Goal: Information Seeking & Learning: Learn about a topic

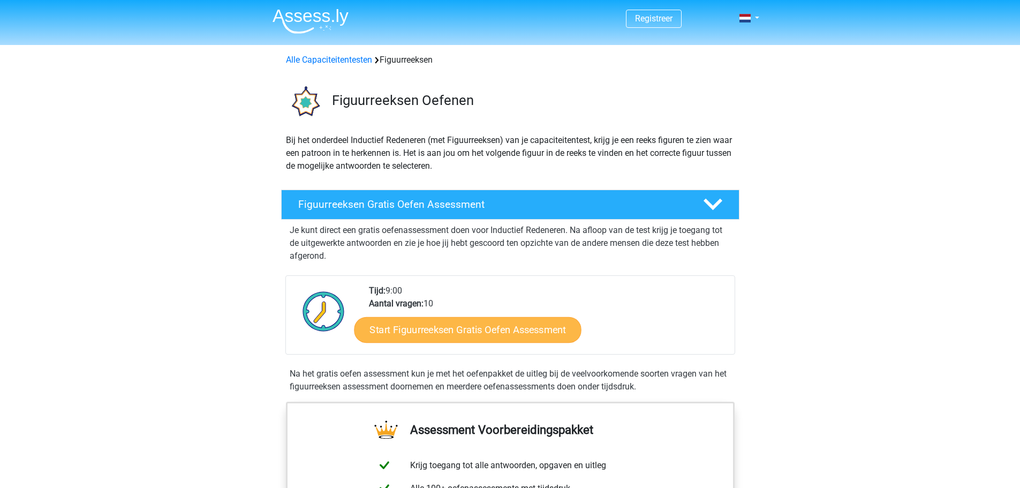
scroll to position [214, 0]
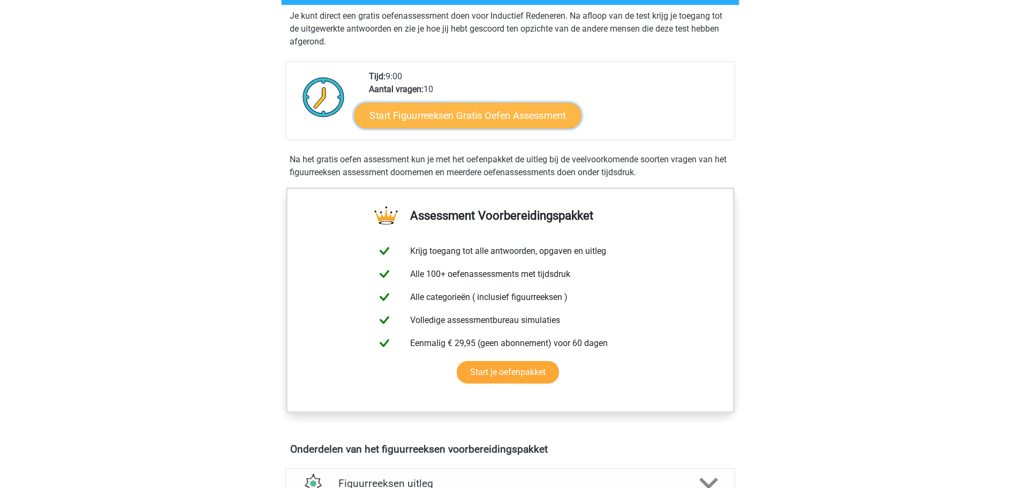
click at [444, 117] on link "Start Figuurreeksen Gratis Oefen Assessment" at bounding box center [467, 115] width 227 height 26
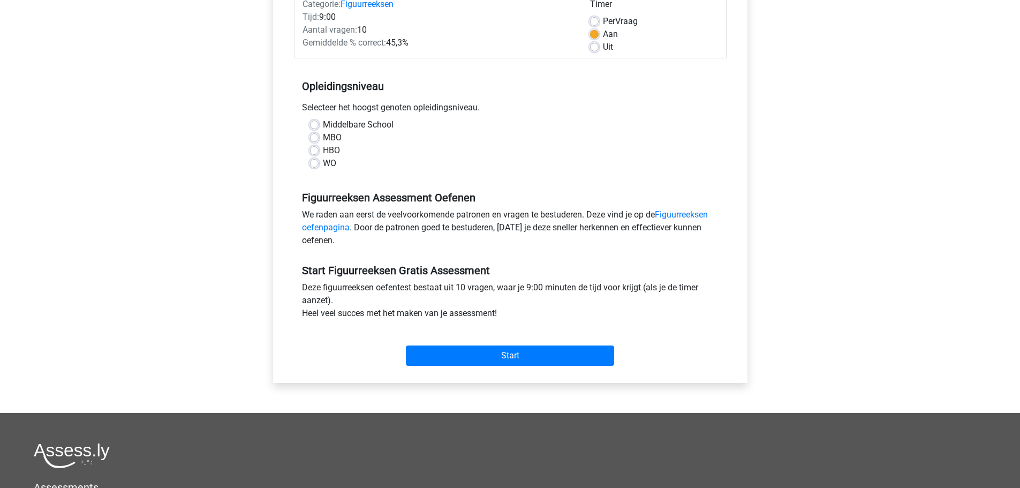
scroll to position [54, 0]
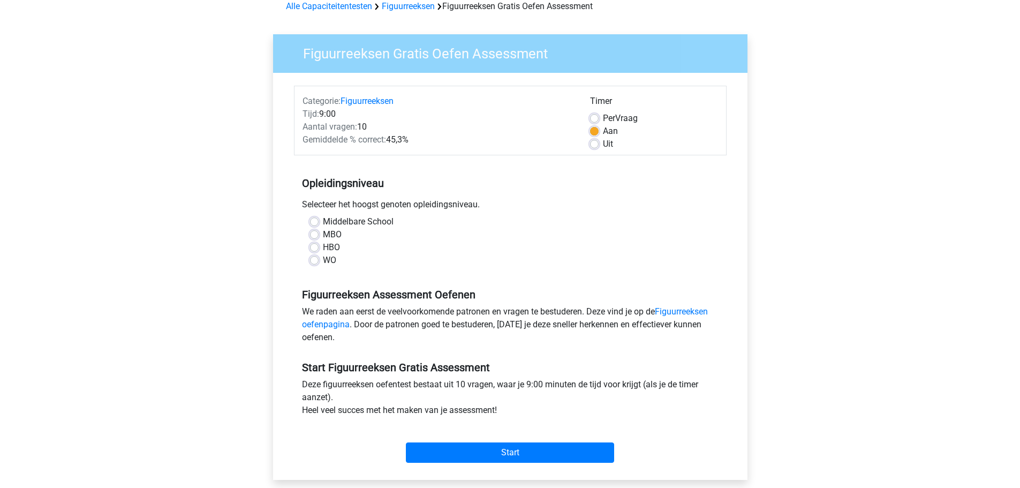
click at [318, 232] on div "MBO" at bounding box center [510, 234] width 400 height 13
click at [323, 232] on label "MBO" at bounding box center [332, 234] width 19 height 13
click at [318, 232] on input "MBO" at bounding box center [314, 233] width 9 height 11
radio input "true"
click at [464, 459] on input "Start" at bounding box center [510, 452] width 208 height 20
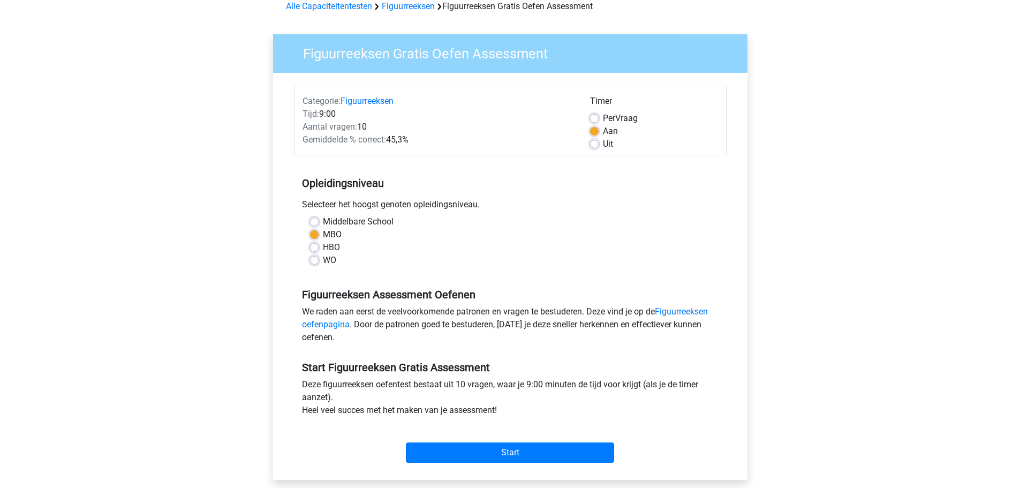
click at [603, 143] on label "Uit" at bounding box center [608, 144] width 10 height 13
click at [598, 143] on input "Uit" at bounding box center [594, 143] width 9 height 11
radio input "true"
click at [455, 459] on input "Start" at bounding box center [510, 452] width 208 height 20
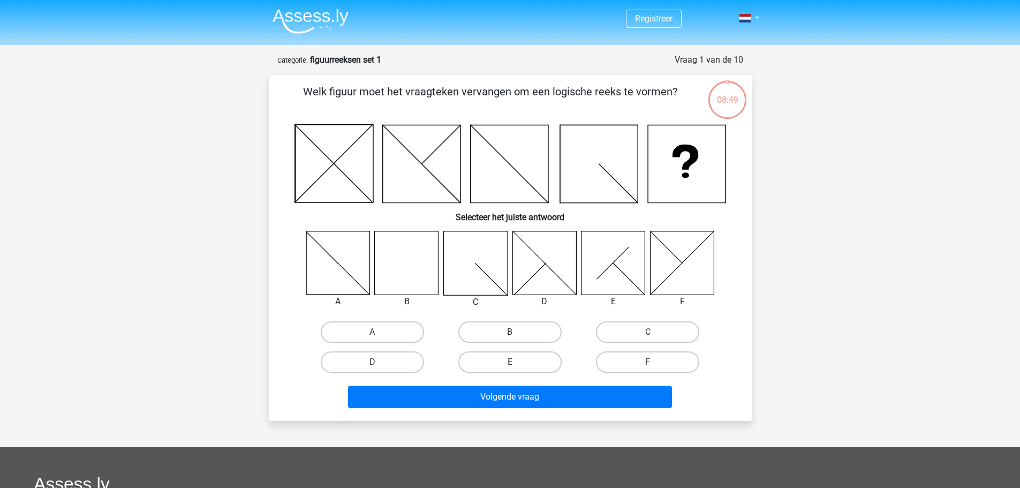
click at [498, 335] on label "B" at bounding box center [509, 331] width 103 height 21
click at [510, 335] on input "B" at bounding box center [513, 335] width 7 height 7
radio input "true"
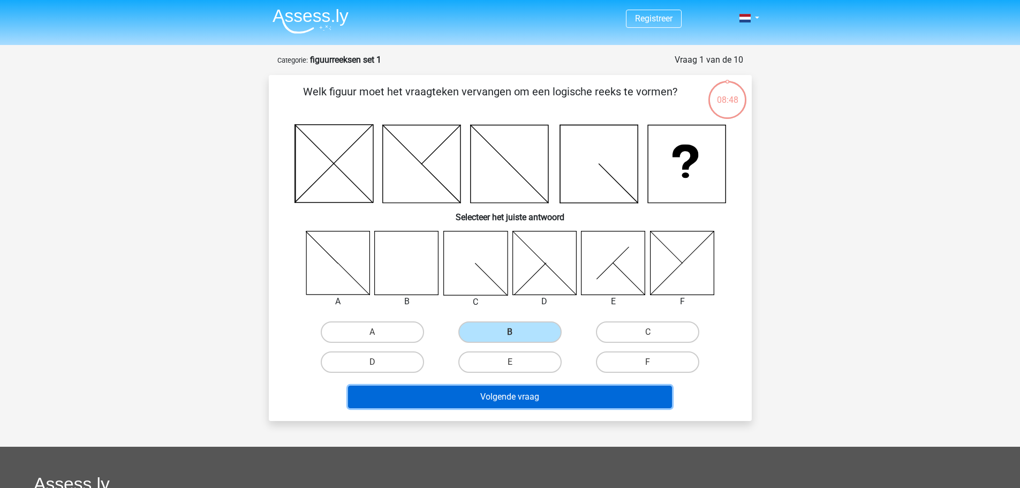
click at [507, 397] on button "Volgende vraag" at bounding box center [510, 396] width 324 height 22
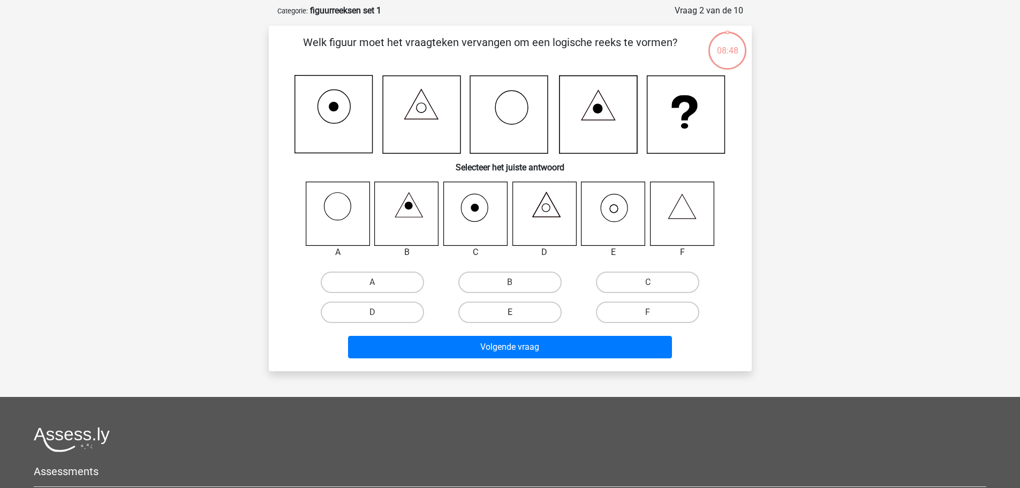
scroll to position [54, 0]
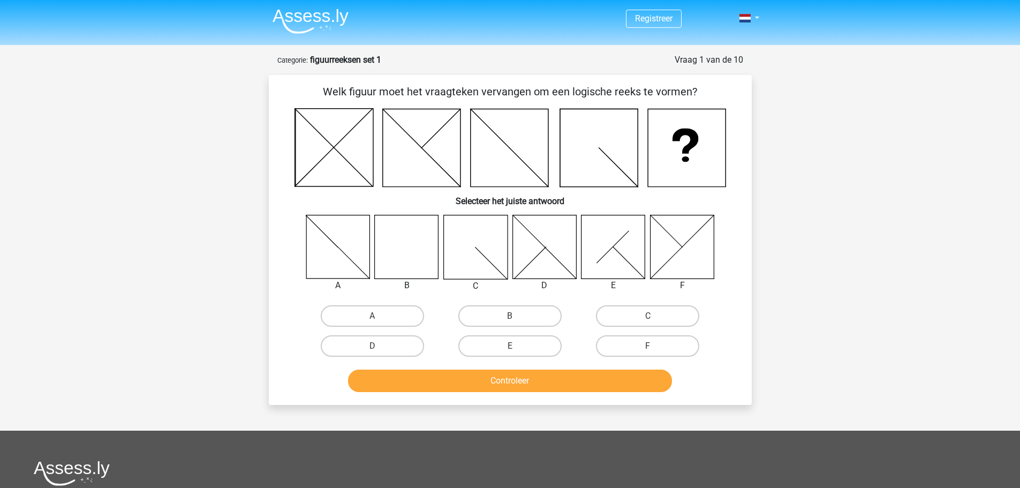
click at [751, 26] on nav "Registreer Nederlands English" at bounding box center [510, 19] width 492 height 35
click at [756, 18] on link at bounding box center [745, 18] width 21 height 13
click at [718, 55] on link "English" at bounding box center [718, 59] width 74 height 17
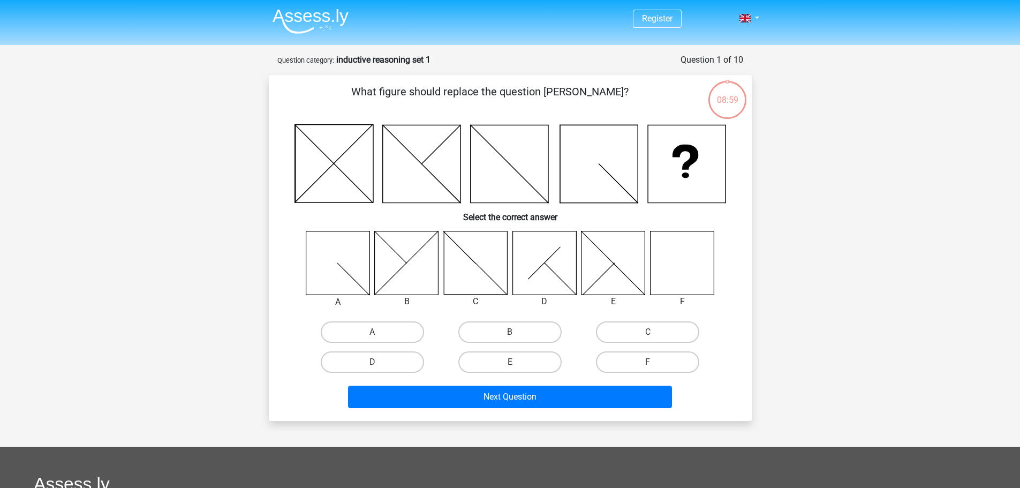
click at [847, 131] on div "Register Nederlands English" at bounding box center [510, 364] width 1020 height 729
click at [648, 363] on input "F" at bounding box center [651, 365] width 7 height 7
radio input "true"
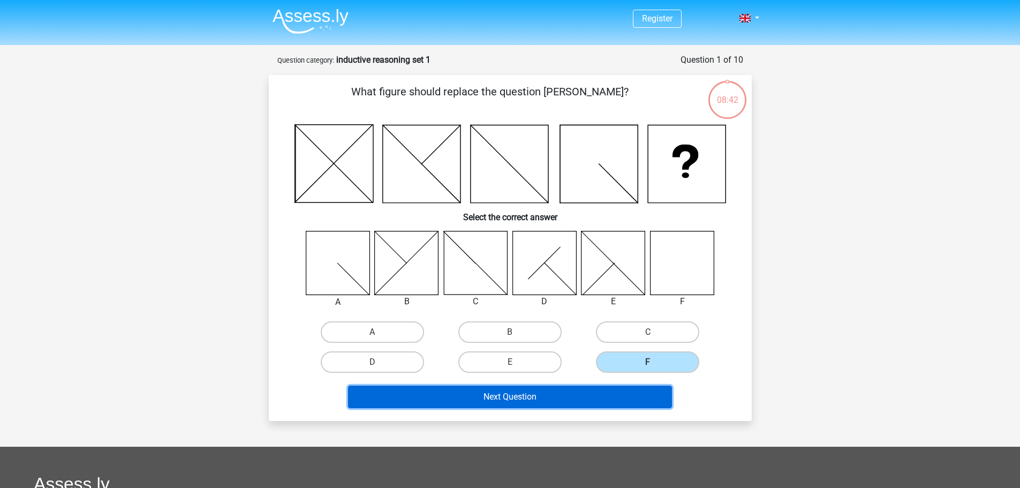
click at [536, 397] on button "Next Question" at bounding box center [510, 396] width 324 height 22
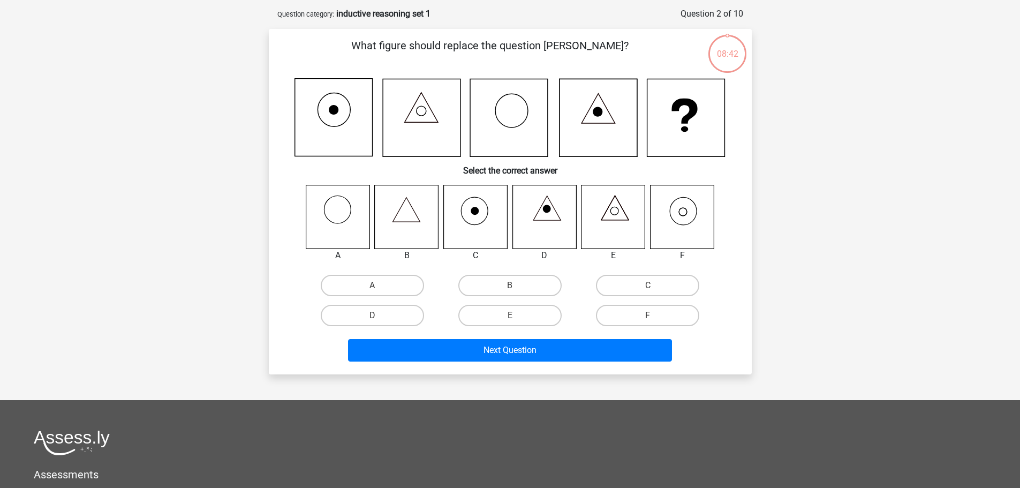
scroll to position [54, 0]
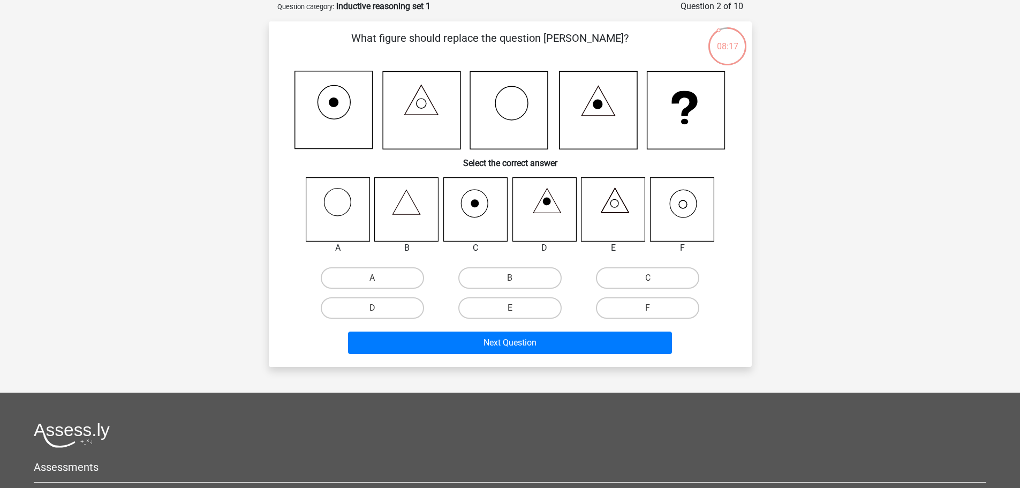
click at [648, 310] on input "F" at bounding box center [651, 311] width 7 height 7
radio input "true"
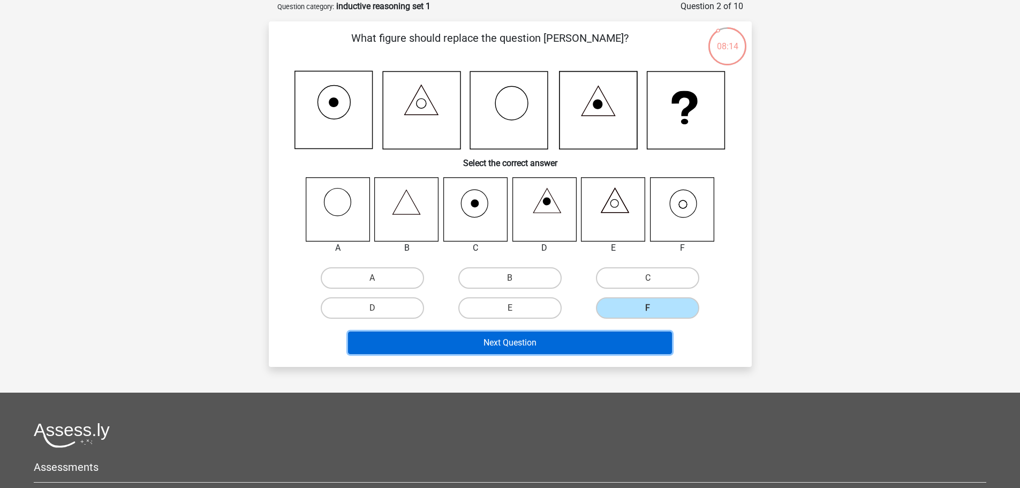
click at [534, 347] on button "Next Question" at bounding box center [510, 342] width 324 height 22
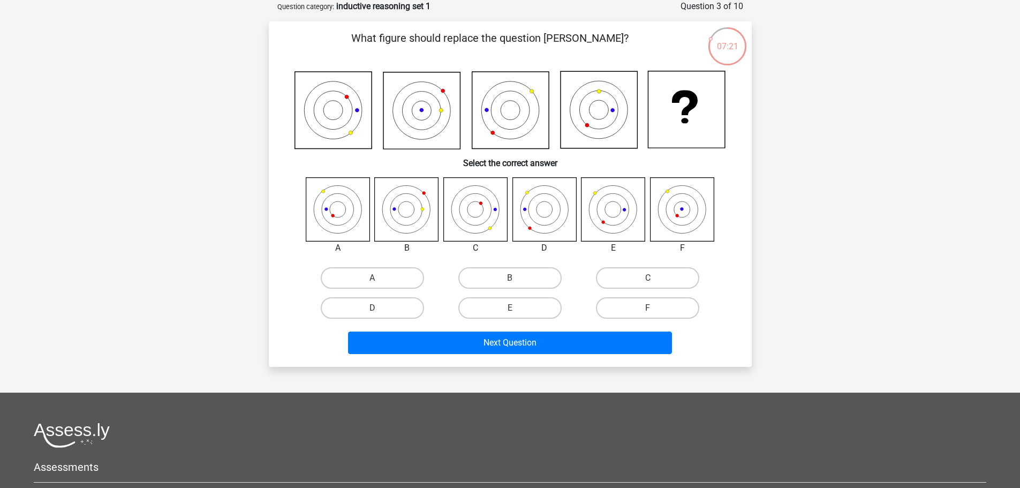
click at [651, 310] on input "F" at bounding box center [651, 311] width 7 height 7
radio input "true"
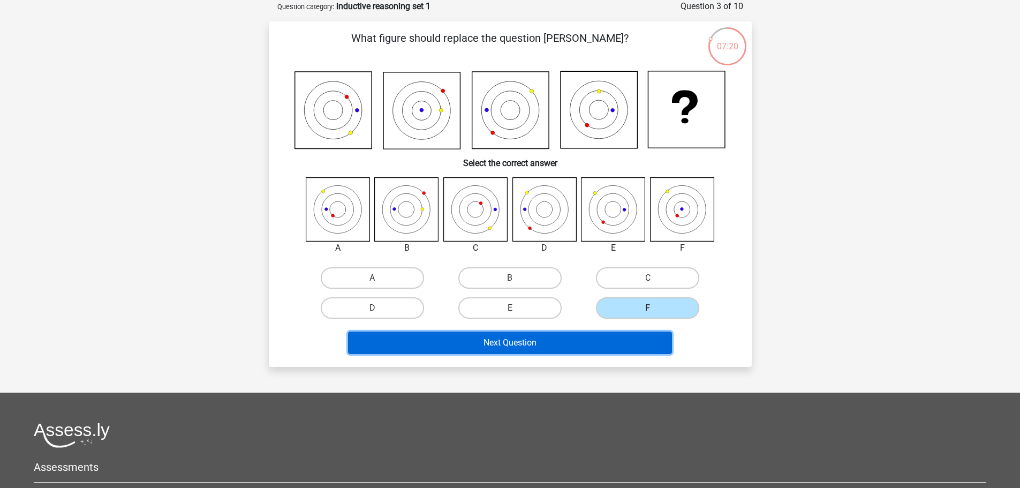
click at [498, 343] on button "Next Question" at bounding box center [510, 342] width 324 height 22
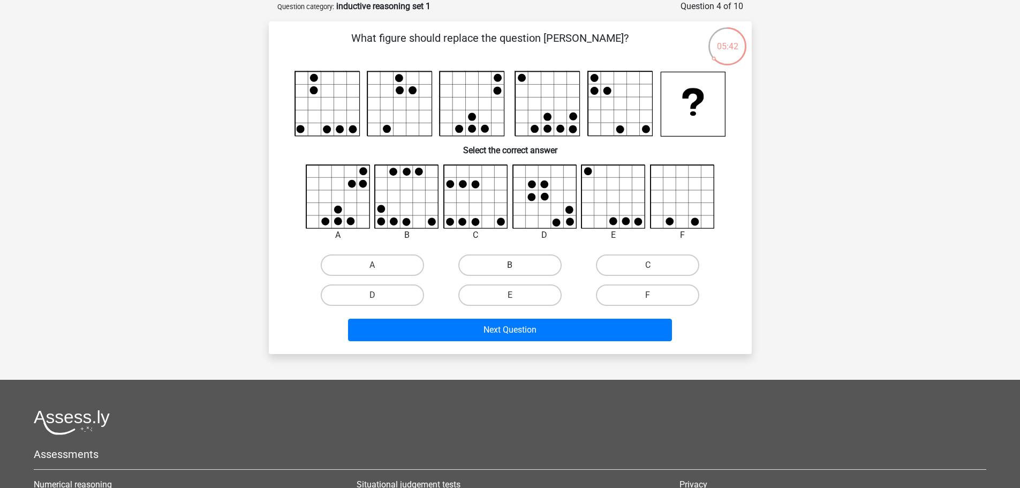
click at [490, 260] on label "B" at bounding box center [509, 264] width 103 height 21
click at [510, 265] on input "B" at bounding box center [513, 268] width 7 height 7
radio input "true"
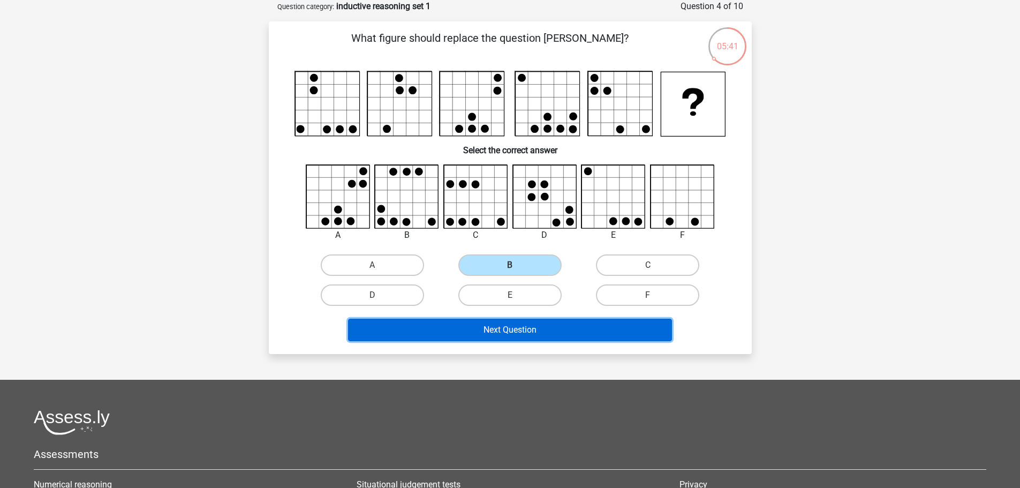
click at [521, 333] on button "Next Question" at bounding box center [510, 329] width 324 height 22
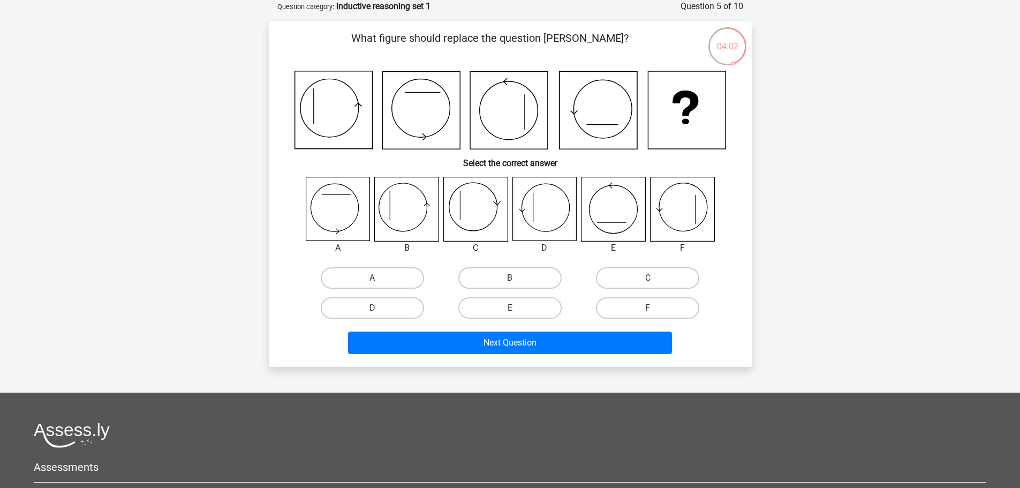
click at [515, 283] on input "B" at bounding box center [513, 281] width 7 height 7
radio input "true"
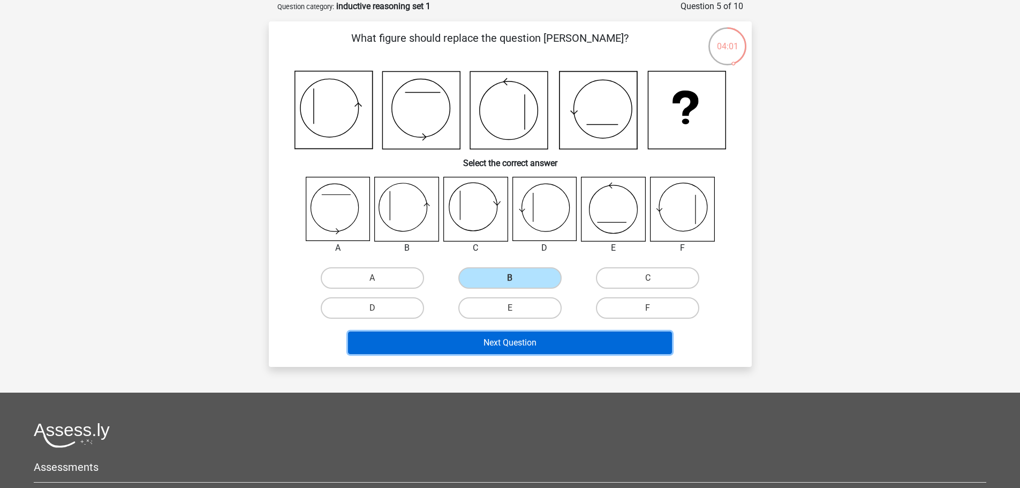
click at [561, 346] on button "Next Question" at bounding box center [510, 342] width 324 height 22
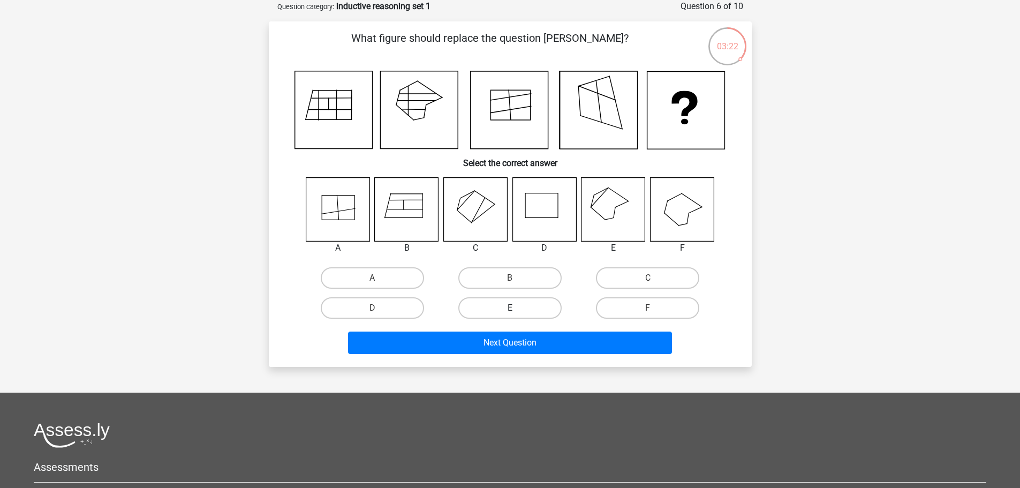
click at [520, 306] on label "E" at bounding box center [509, 307] width 103 height 21
click at [516, 308] on input "E" at bounding box center [513, 311] width 7 height 7
radio input "true"
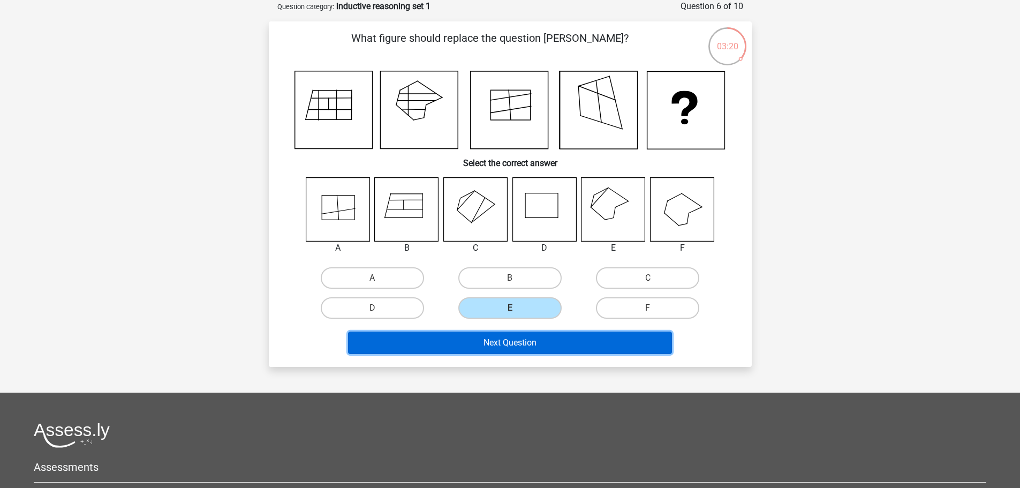
click at [513, 343] on button "Next Question" at bounding box center [510, 342] width 324 height 22
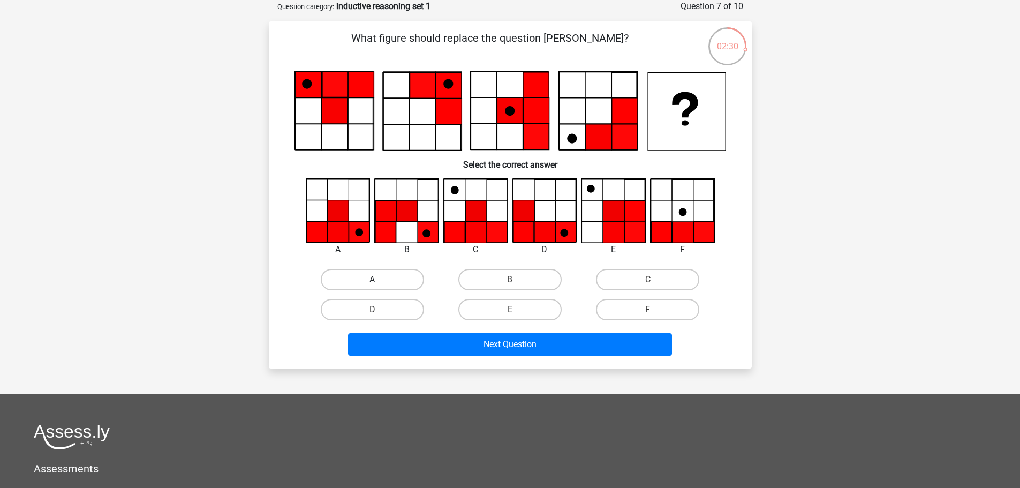
click at [387, 280] on label "A" at bounding box center [372, 279] width 103 height 21
click at [379, 280] on input "A" at bounding box center [375, 282] width 7 height 7
radio input "true"
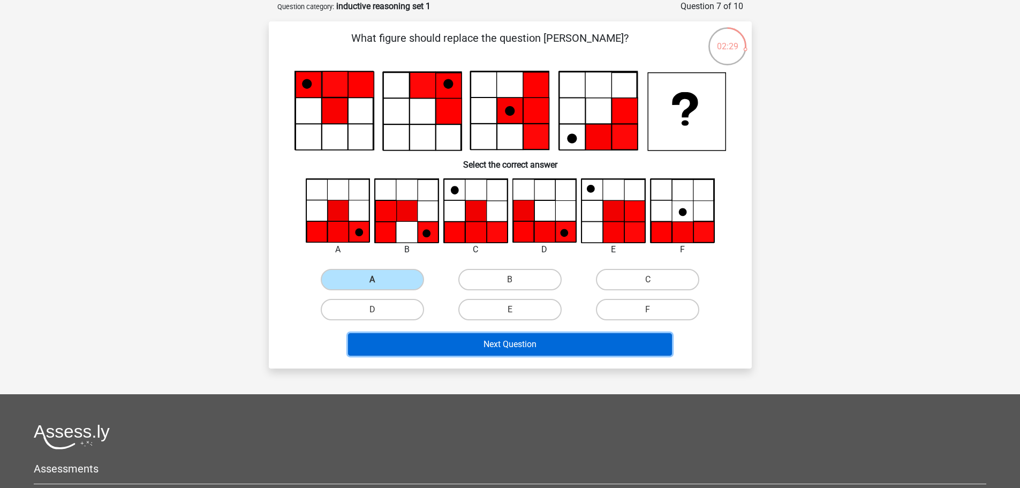
click at [518, 343] on button "Next Question" at bounding box center [510, 344] width 324 height 22
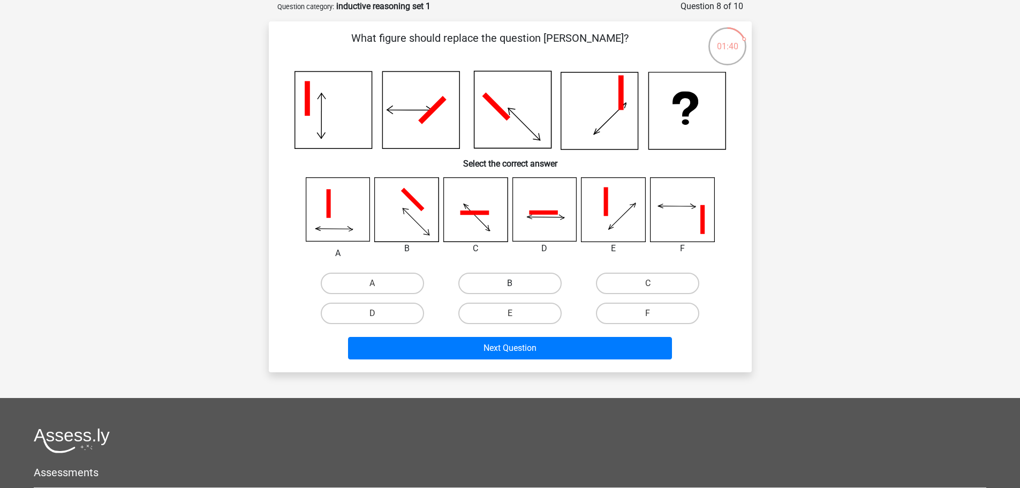
click at [535, 283] on label "B" at bounding box center [509, 282] width 103 height 21
click at [516, 283] on input "B" at bounding box center [513, 286] width 7 height 7
radio input "true"
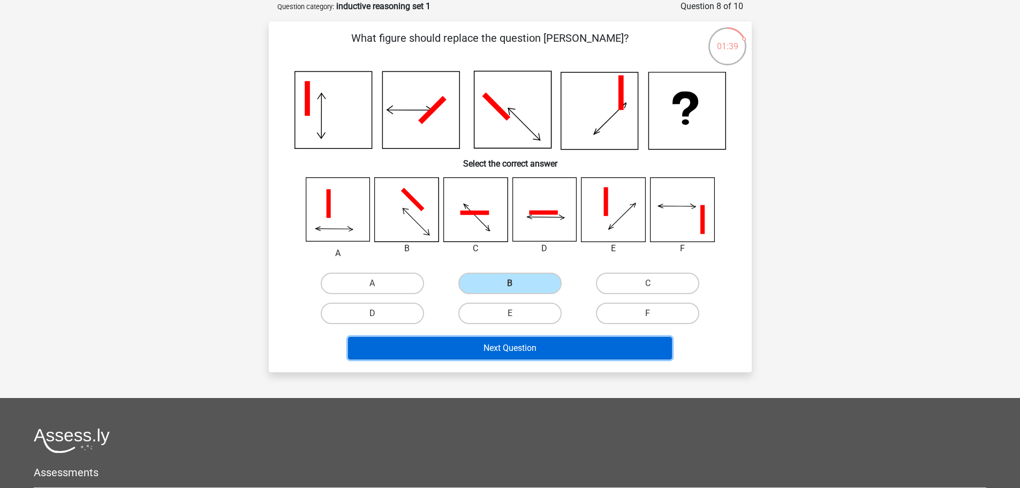
click at [544, 346] on button "Next Question" at bounding box center [510, 348] width 324 height 22
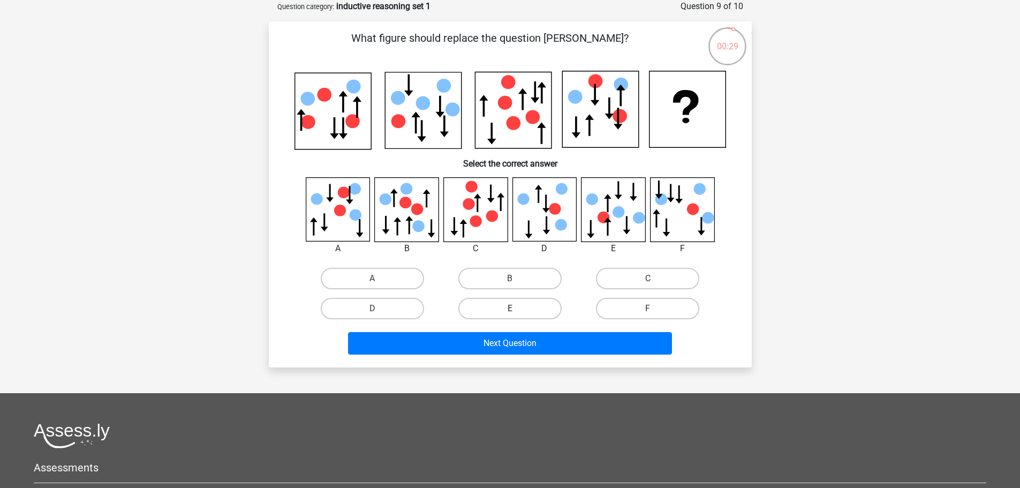
click at [478, 308] on label "E" at bounding box center [509, 308] width 103 height 21
click at [510, 308] on input "E" at bounding box center [513, 311] width 7 height 7
radio input "true"
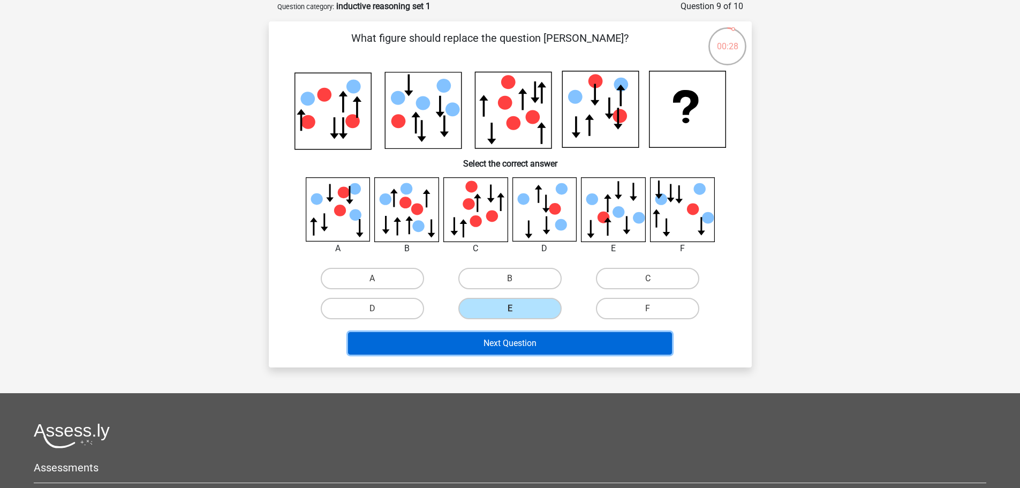
click at [525, 343] on button "Next Question" at bounding box center [510, 343] width 324 height 22
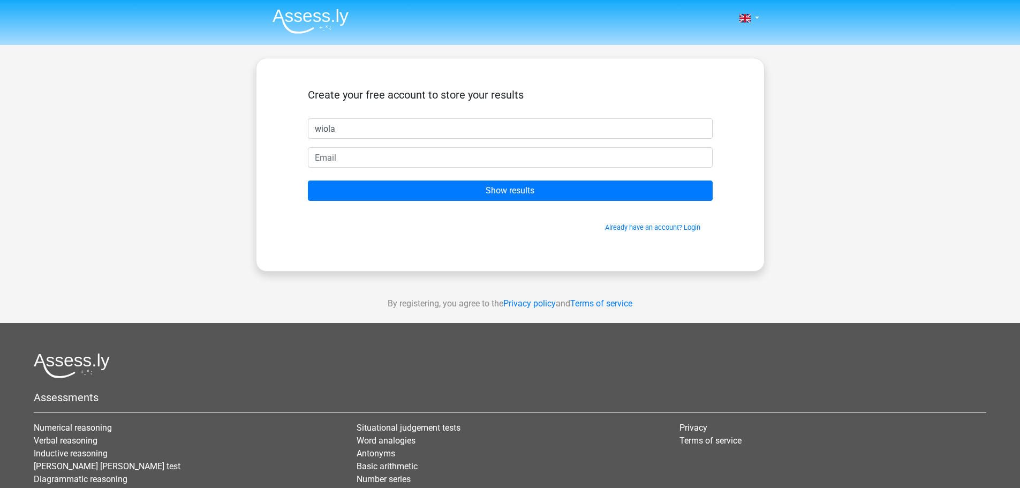
type input "wiola"
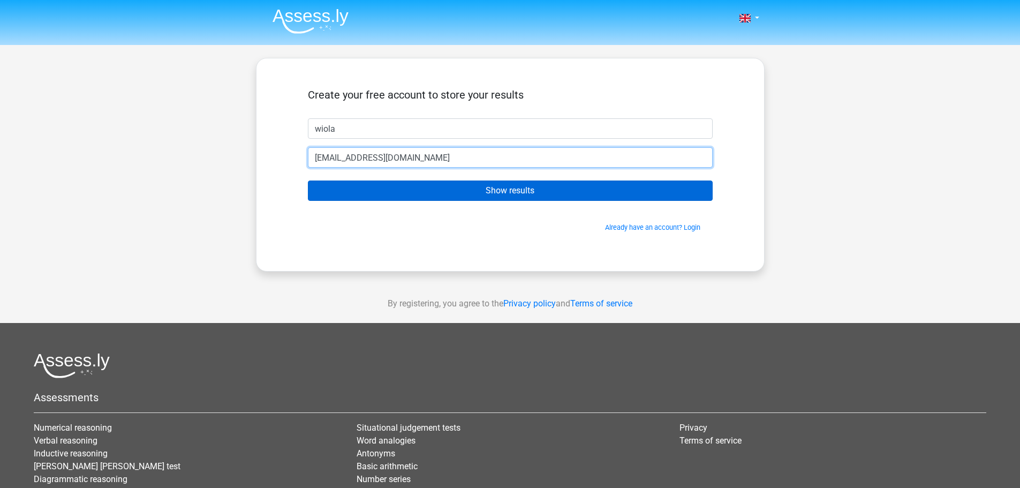
type input "[EMAIL_ADDRESS][DOMAIN_NAME]"
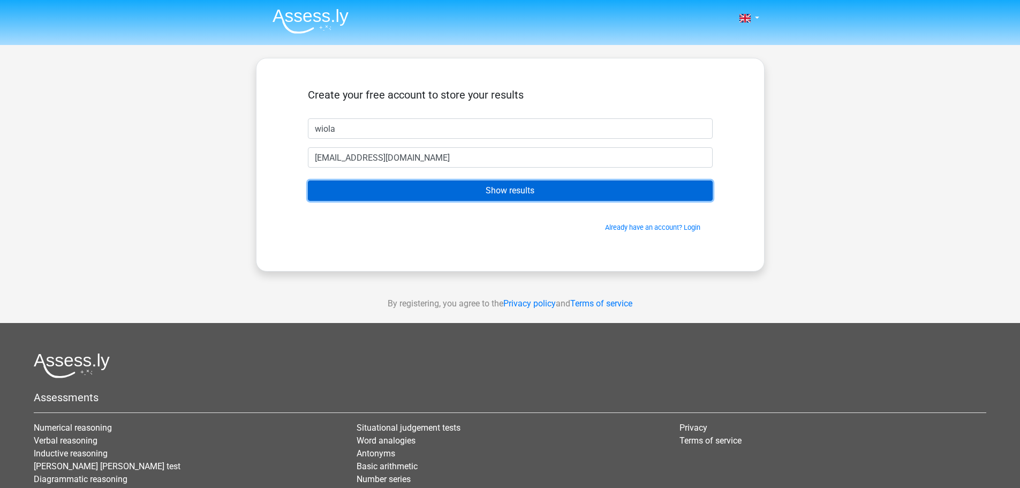
click at [513, 195] on input "Show results" at bounding box center [510, 190] width 405 height 20
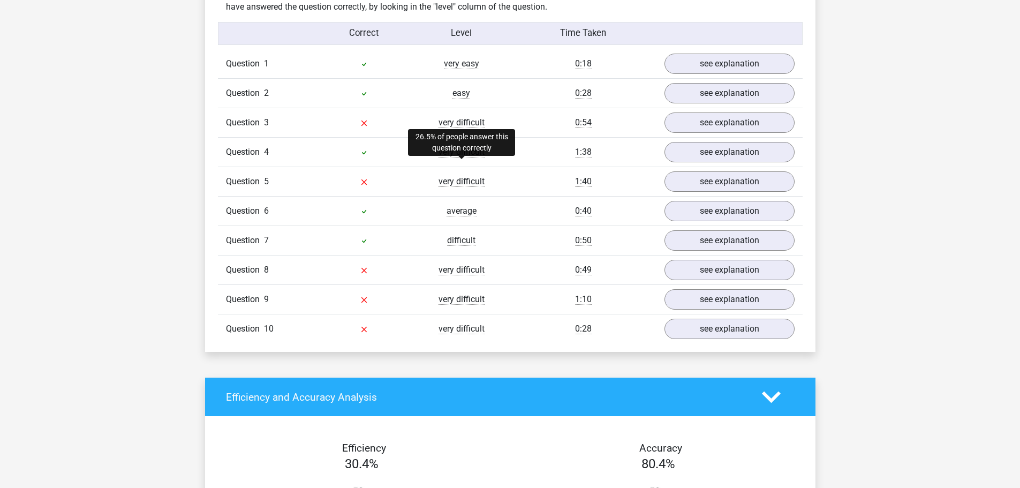
scroll to position [856, 0]
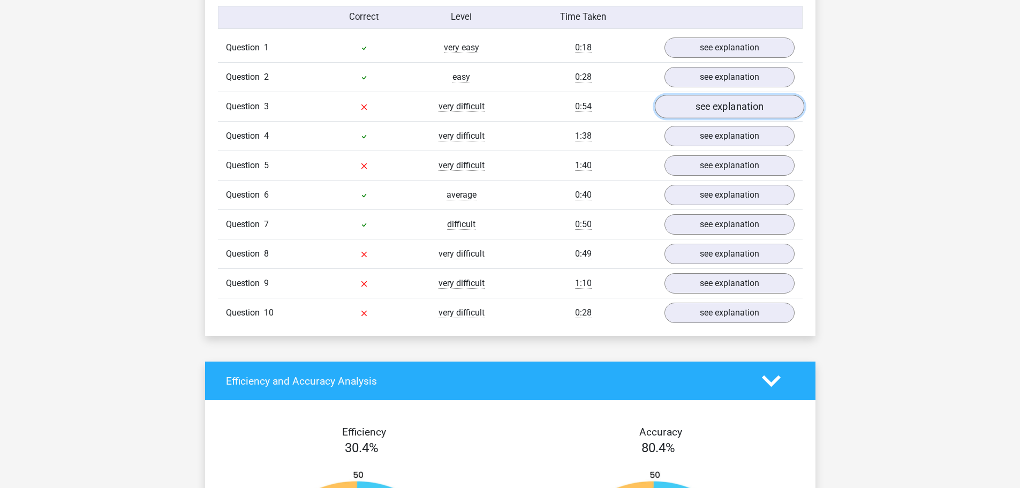
click at [735, 119] on link "see explanation" at bounding box center [728, 107] width 149 height 24
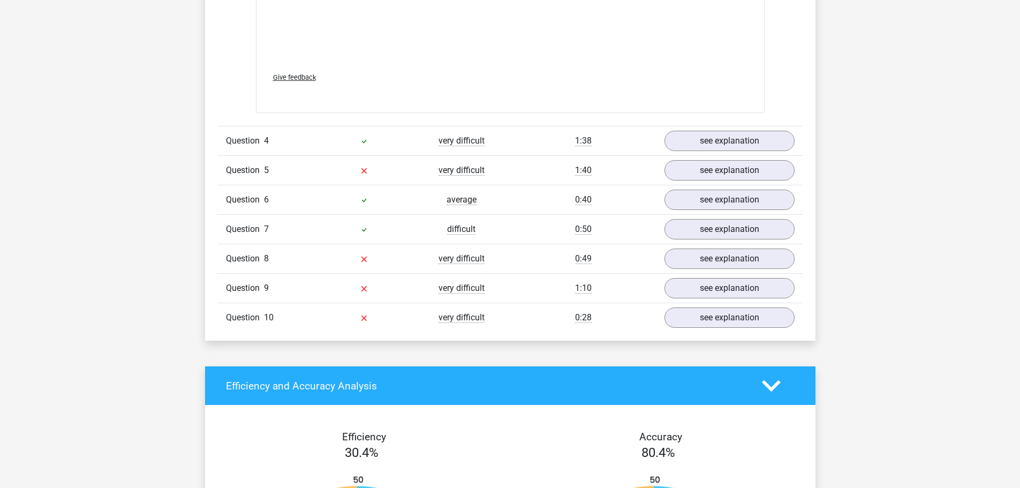
scroll to position [1766, 0]
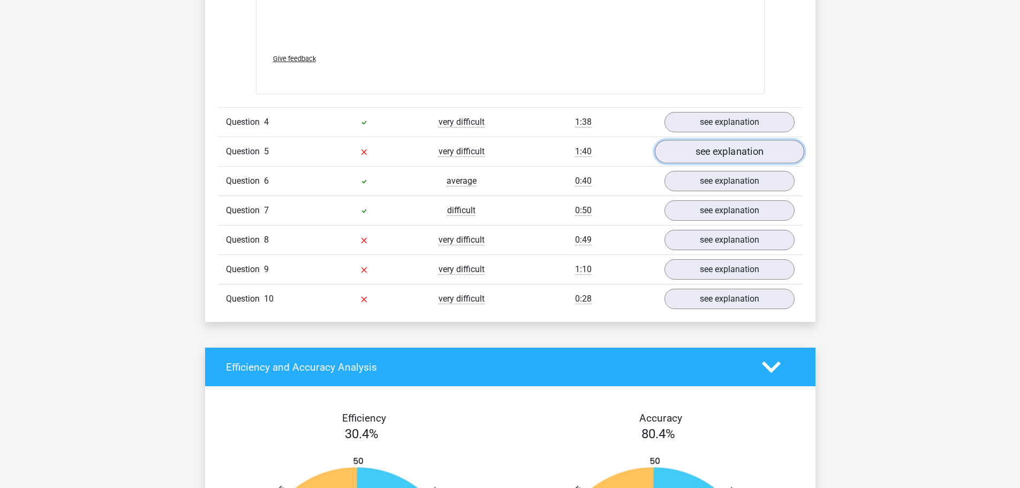
click at [728, 160] on link "see explanation" at bounding box center [728, 152] width 149 height 24
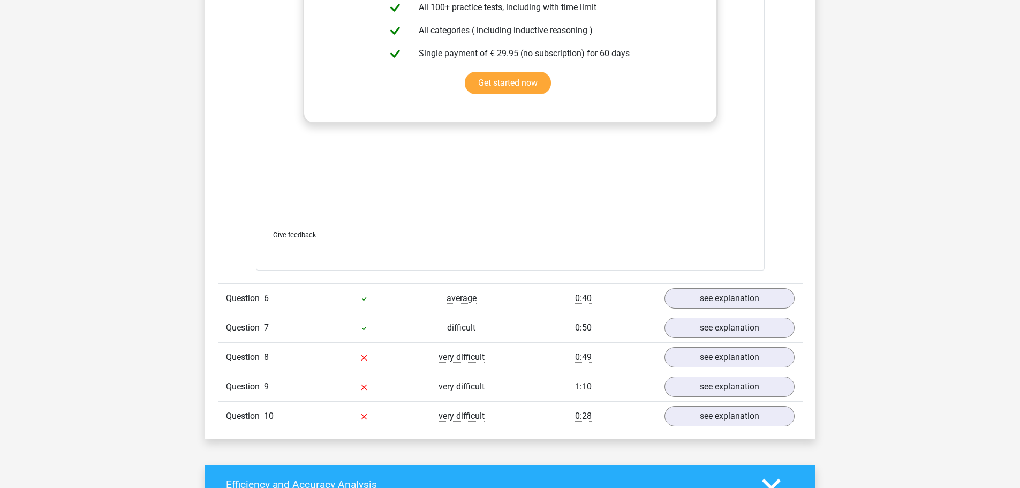
scroll to position [2622, 0]
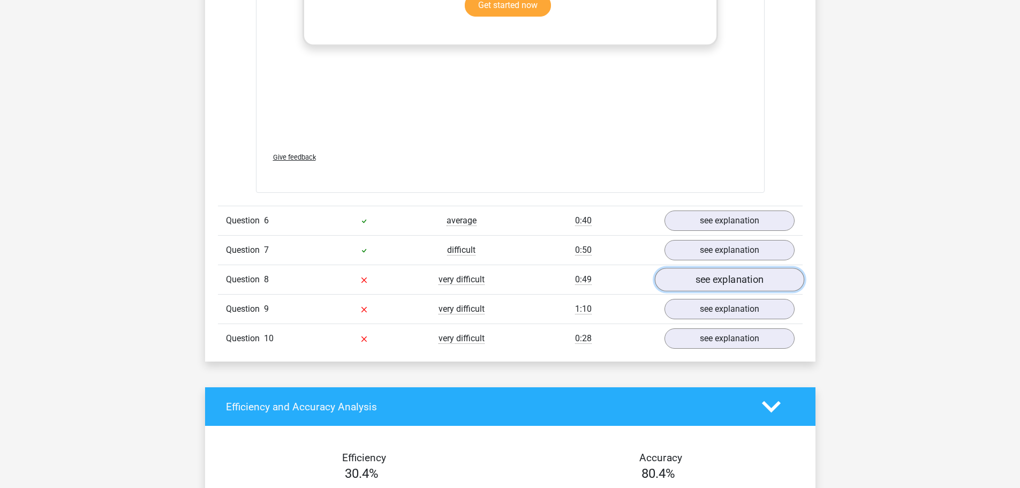
click at [742, 290] on link "see explanation" at bounding box center [728, 280] width 149 height 24
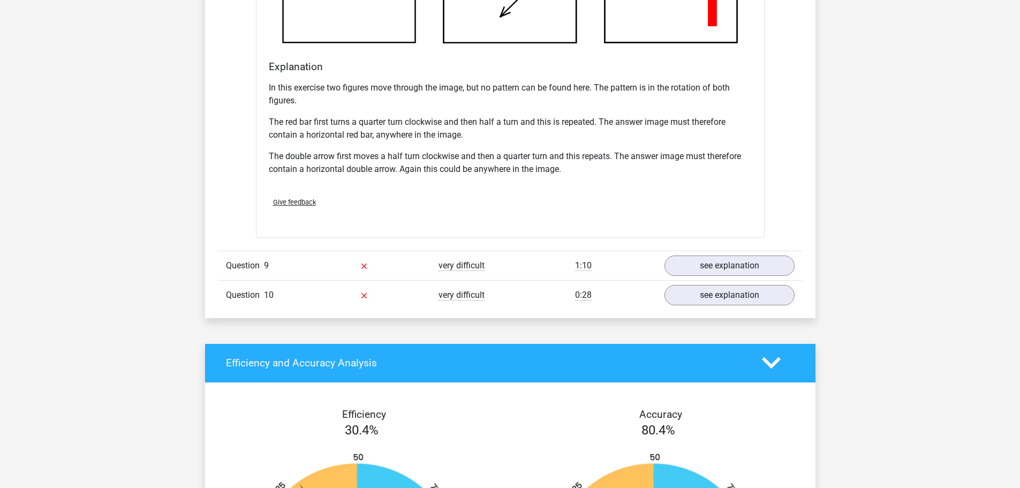
scroll to position [3372, 0]
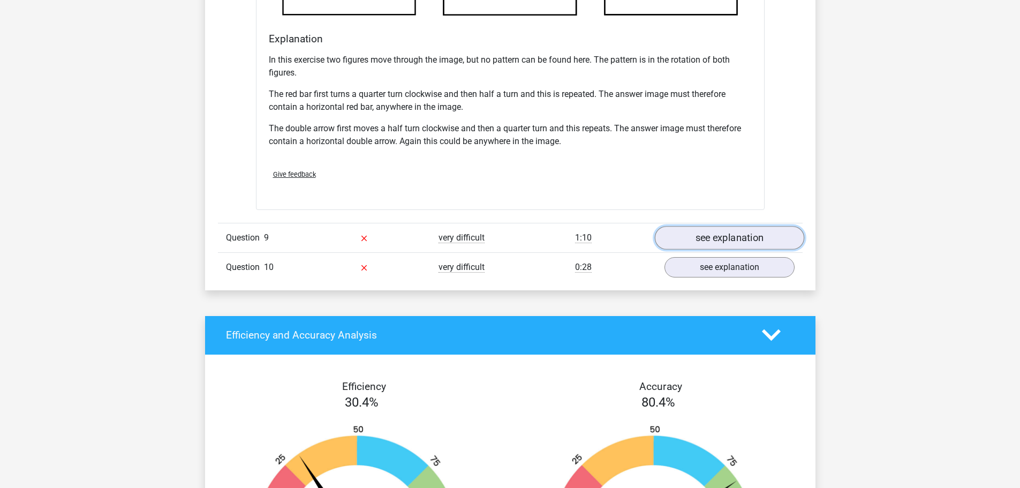
click at [719, 243] on link "see explanation" at bounding box center [728, 238] width 149 height 24
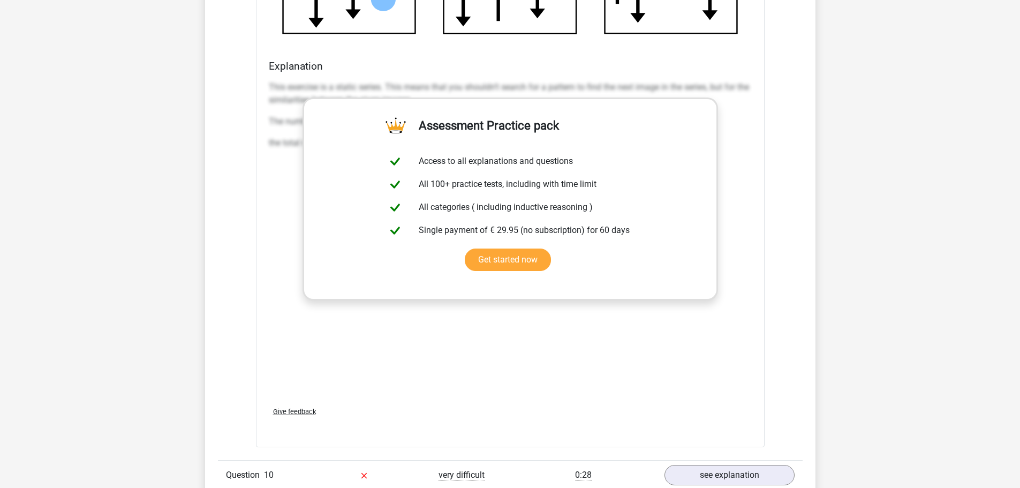
scroll to position [4121, 0]
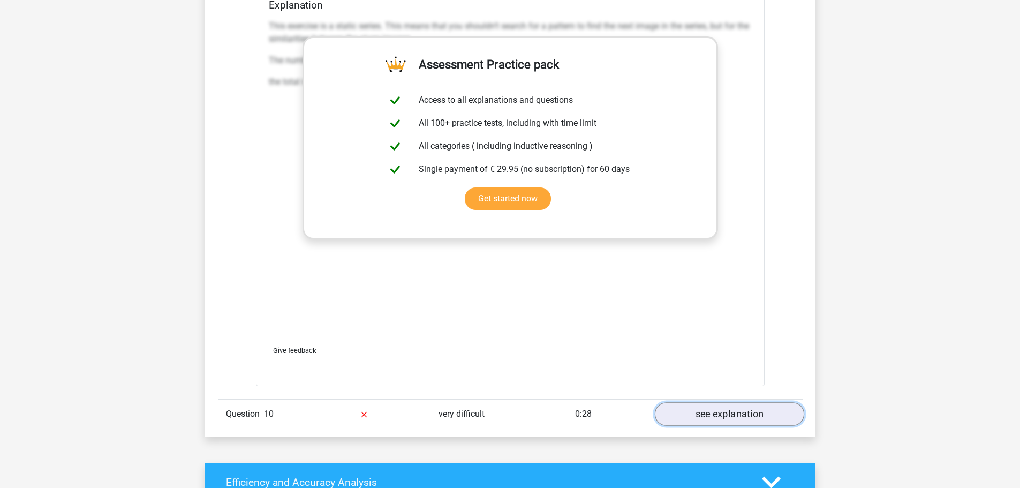
click at [718, 425] on link "see explanation" at bounding box center [728, 414] width 149 height 24
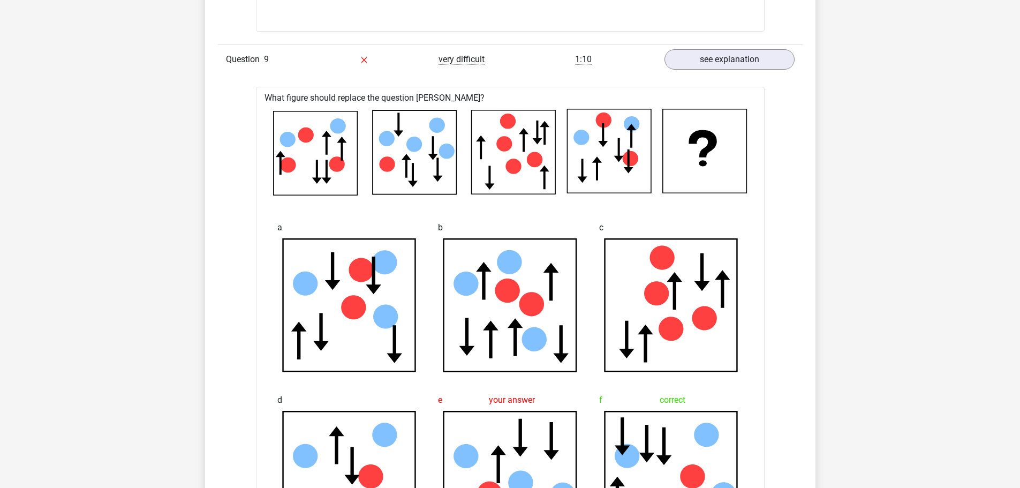
scroll to position [3543, 0]
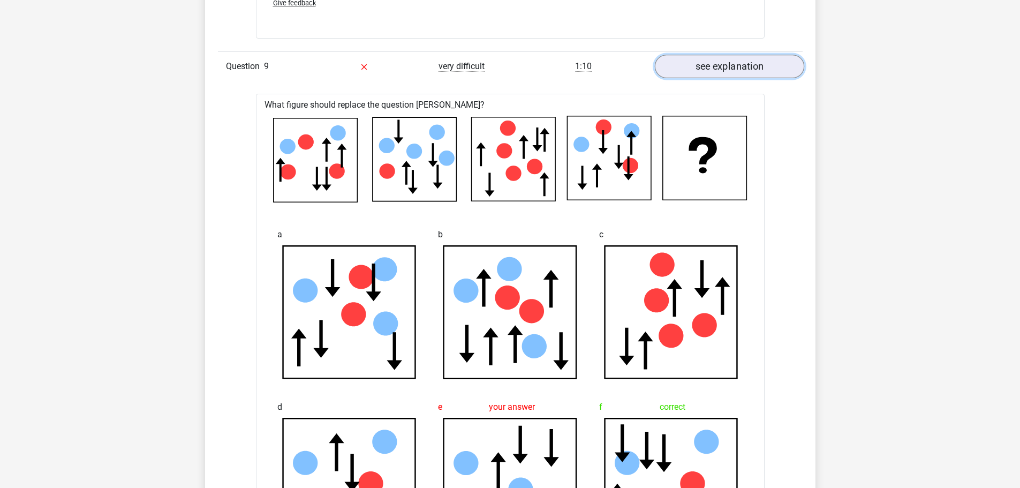
click at [726, 78] on link "see explanation" at bounding box center [728, 67] width 149 height 24
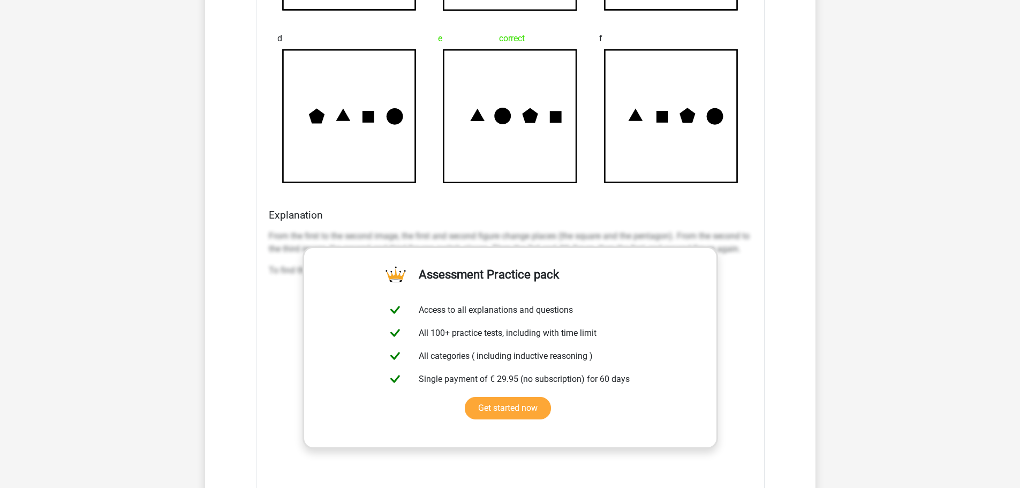
scroll to position [3839, 0]
